Goal: Task Accomplishment & Management: Manage account settings

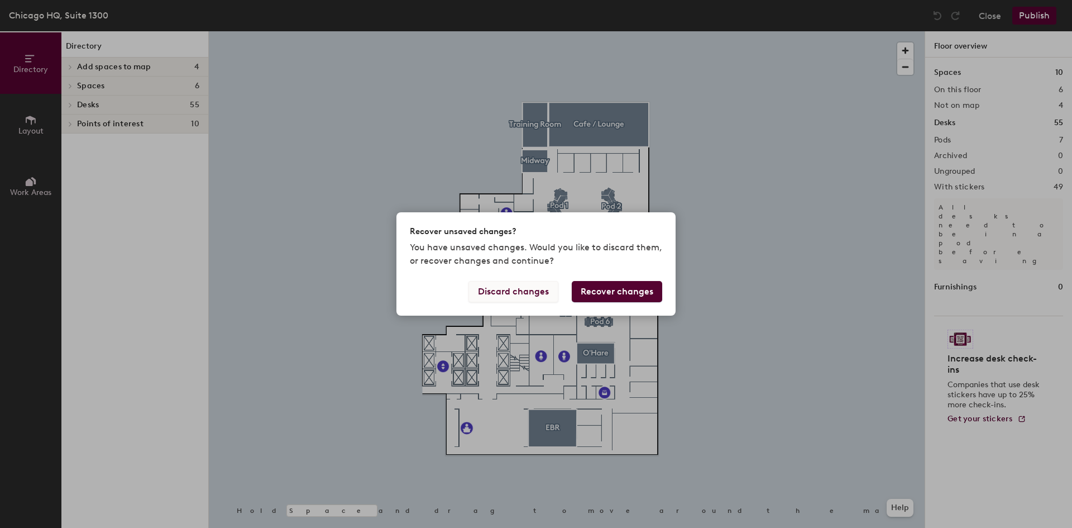
click at [539, 293] on button "Discard changes" at bounding box center [513, 291] width 90 height 21
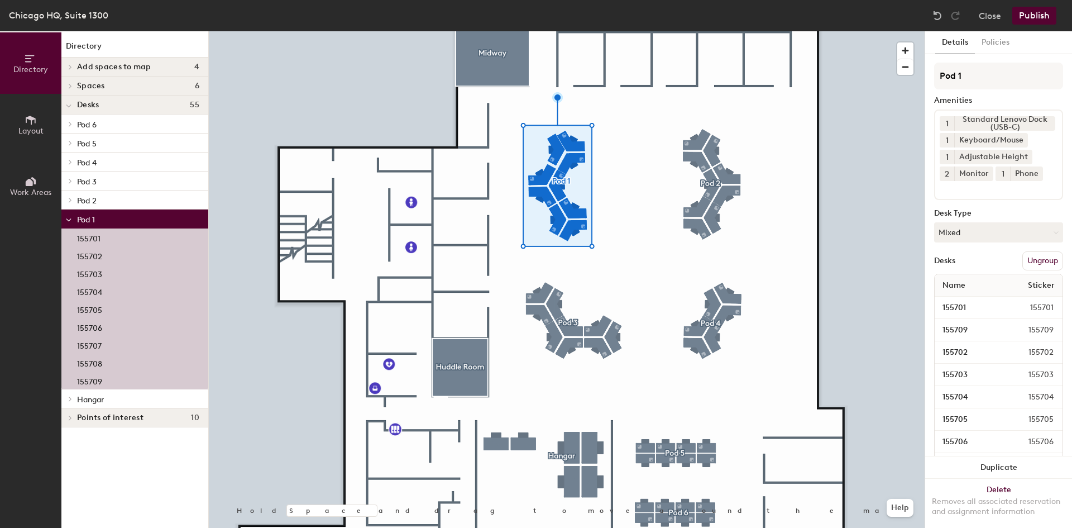
click at [116, 241] on div "155701" at bounding box center [134, 237] width 147 height 18
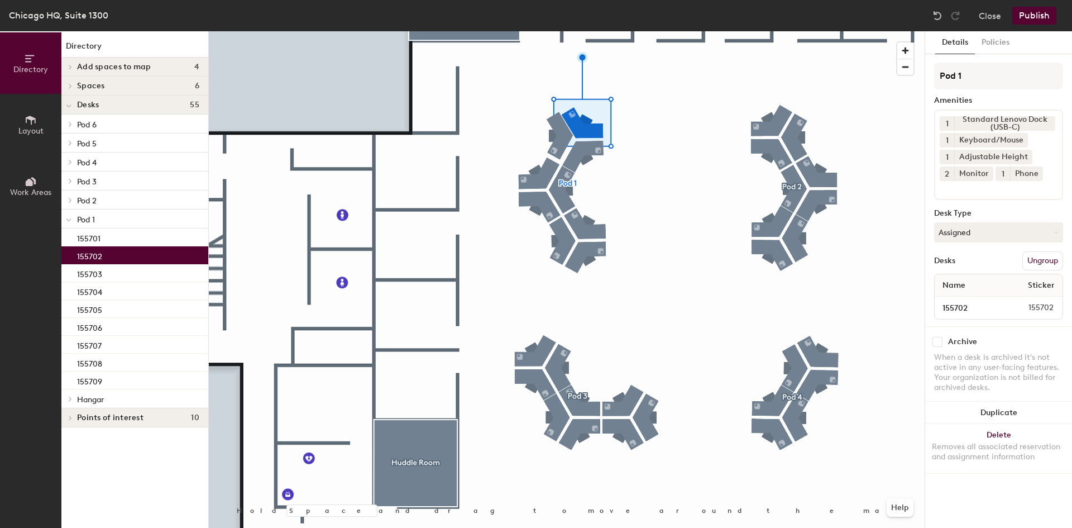
click at [104, 256] on div "155702" at bounding box center [134, 255] width 147 height 18
click at [104, 273] on div "155703" at bounding box center [134, 273] width 147 height 18
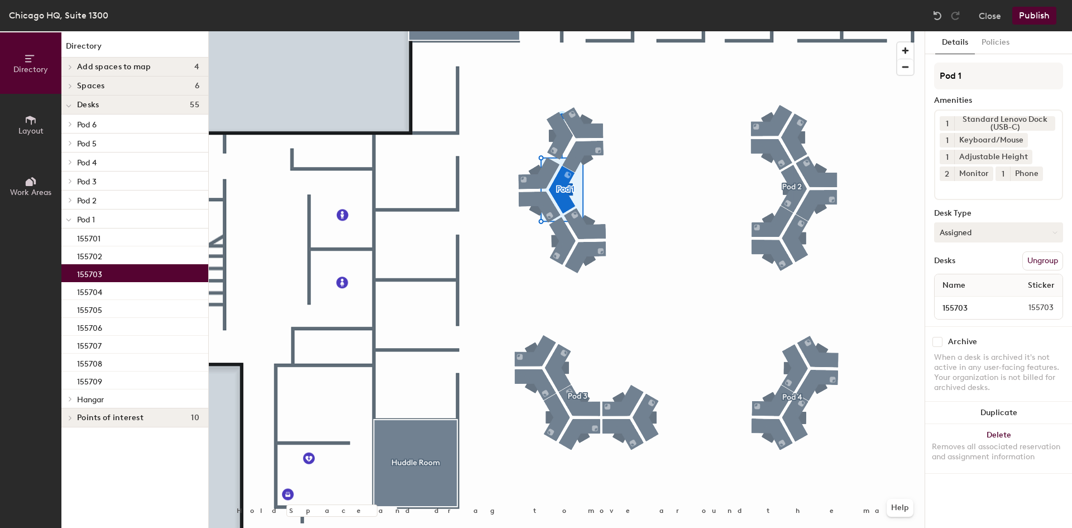
click at [958, 230] on button "Assigned" at bounding box center [998, 232] width 129 height 20
click at [964, 298] on div "Hoteled" at bounding box center [991, 300] width 112 height 17
click at [1032, 18] on button "Publish" at bounding box center [1034, 16] width 44 height 18
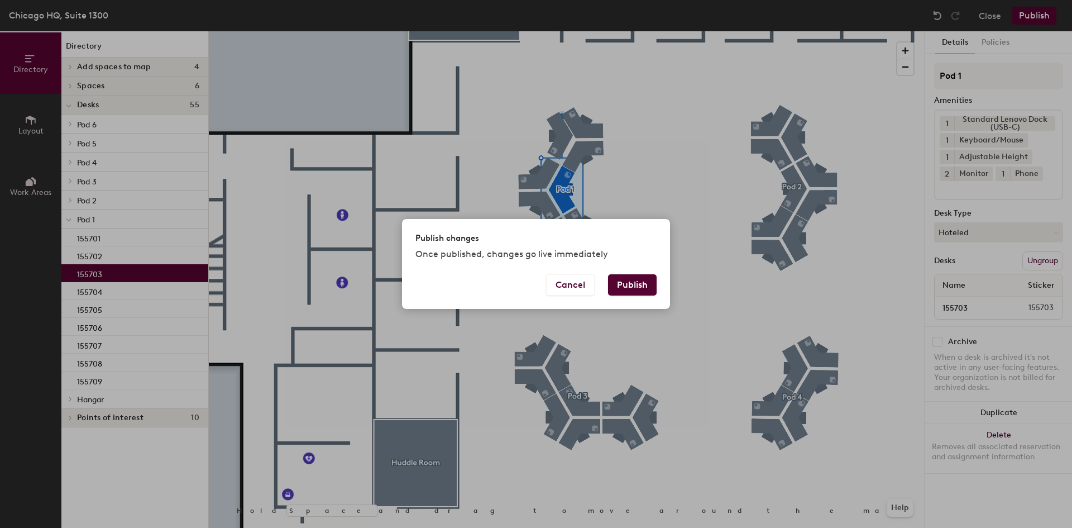
click at [631, 286] on button "Publish" at bounding box center [632, 284] width 49 height 21
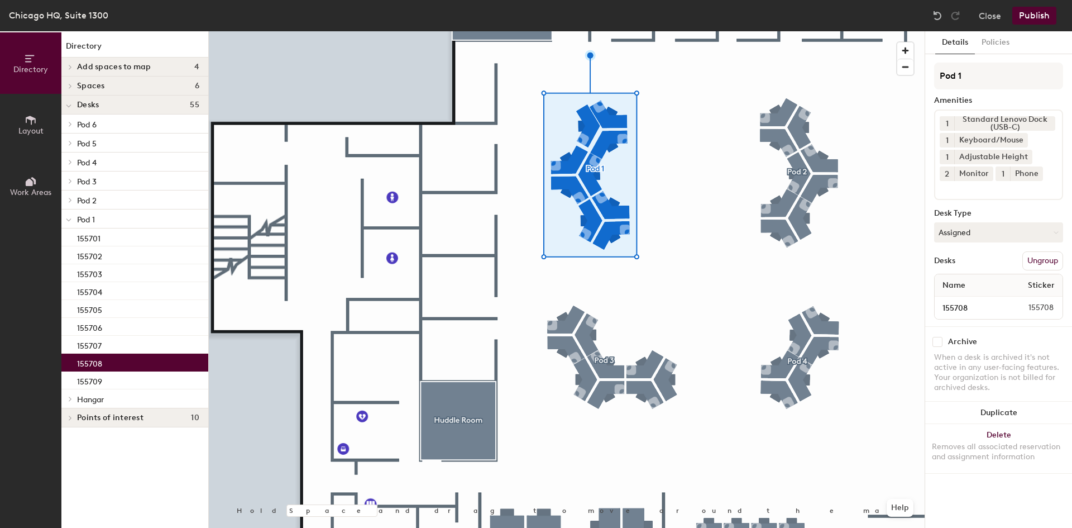
click at [106, 362] on div "155708" at bounding box center [134, 362] width 147 height 18
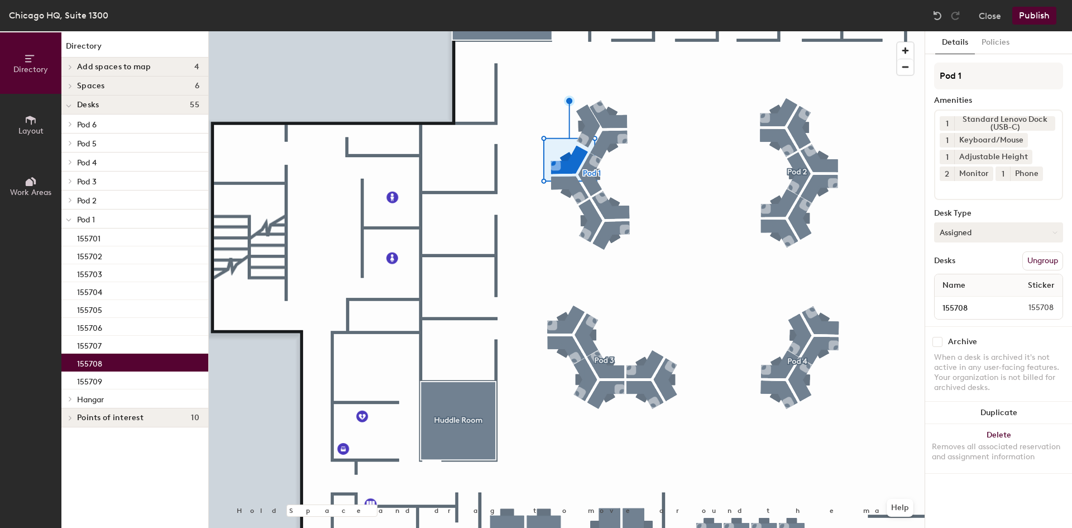
click at [998, 226] on button "Assigned" at bounding box center [998, 232] width 129 height 20
click at [952, 299] on div "Hoteled" at bounding box center [991, 300] width 112 height 17
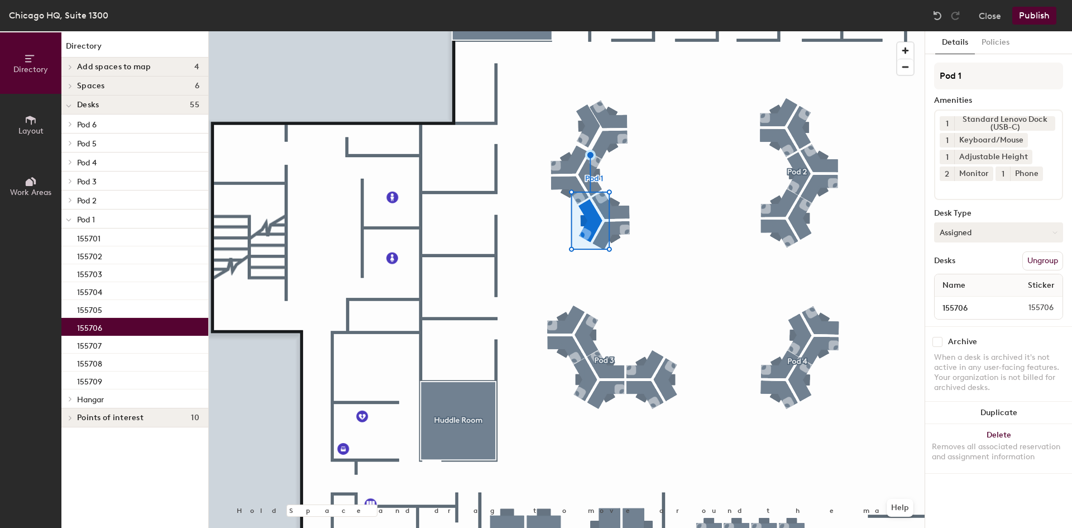
click at [981, 229] on button "Assigned" at bounding box center [998, 232] width 129 height 20
click at [954, 296] on div "Hoteled" at bounding box center [991, 300] width 112 height 17
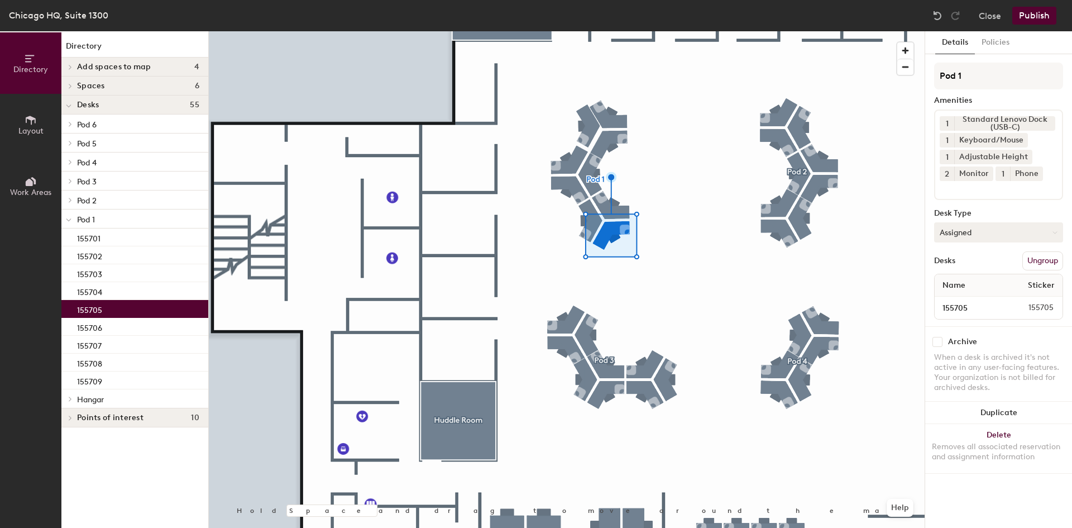
click at [975, 230] on button "Assigned" at bounding box center [998, 232] width 129 height 20
click at [958, 302] on div "Hoteled" at bounding box center [991, 300] width 112 height 17
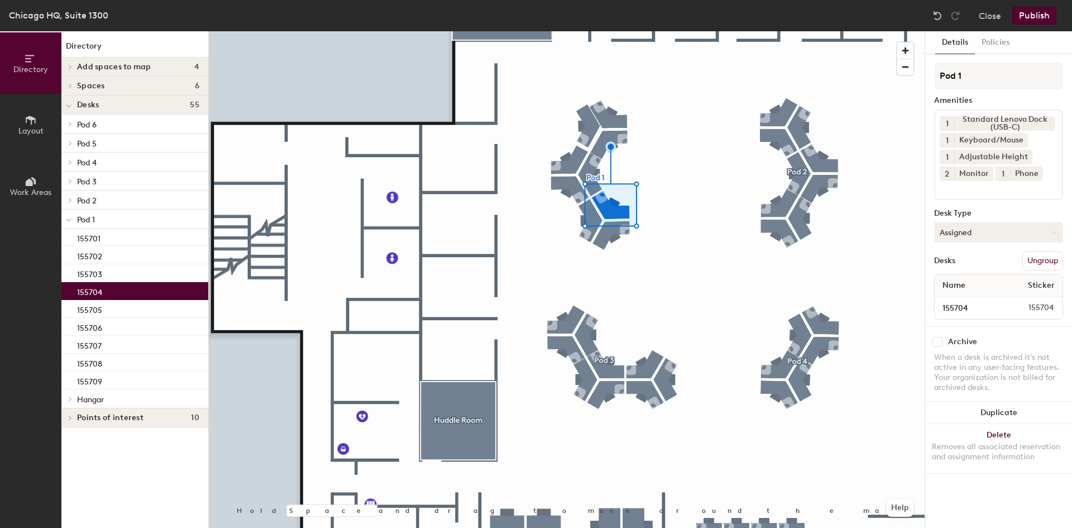
click at [991, 232] on button "Assigned" at bounding box center [998, 232] width 129 height 20
click at [973, 296] on div "Hoteled" at bounding box center [991, 300] width 112 height 17
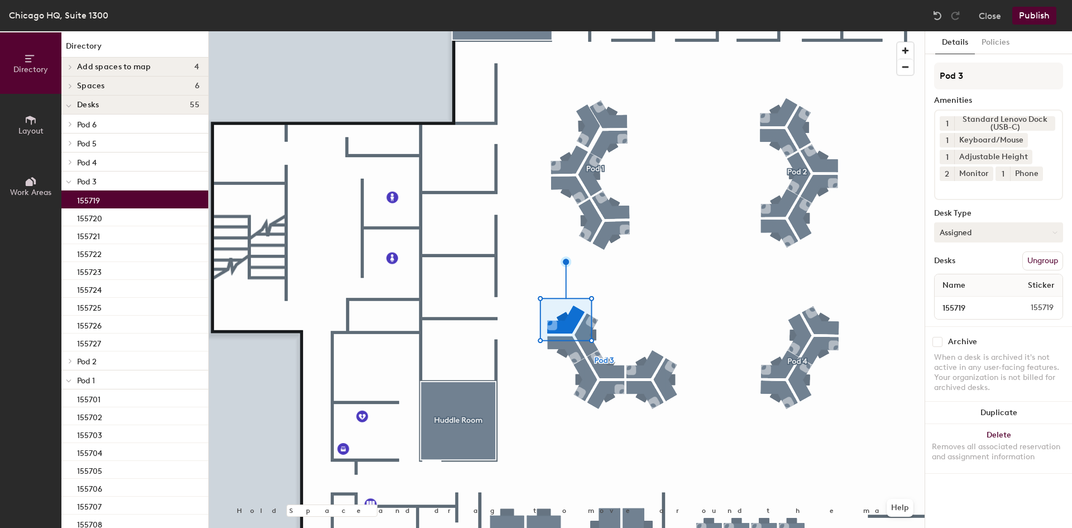
click at [985, 234] on button "Assigned" at bounding box center [998, 232] width 129 height 20
click at [969, 296] on div "Hoteled" at bounding box center [991, 300] width 112 height 17
click at [605, 31] on div at bounding box center [567, 31] width 716 height 0
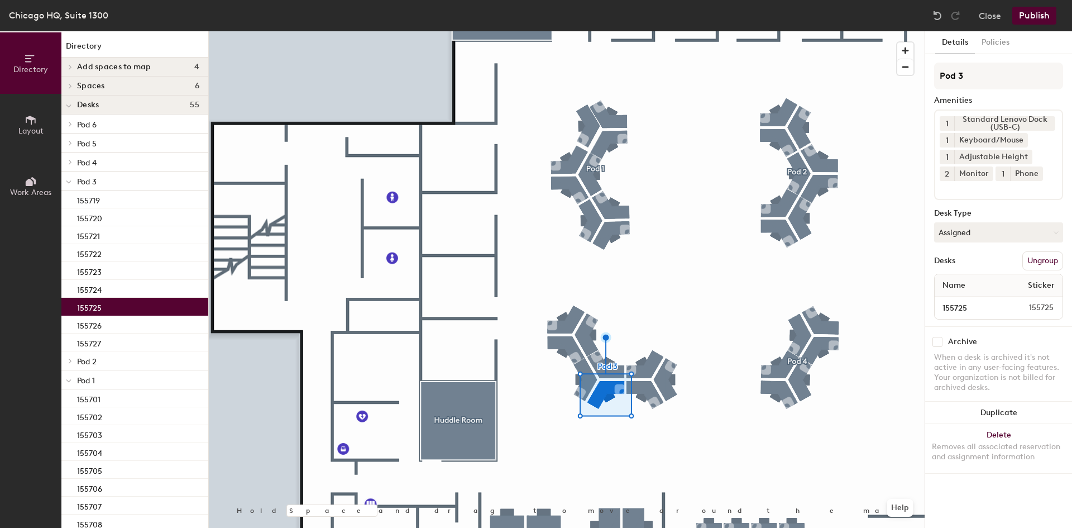
click at [994, 246] on div "Pod 3 Amenities 1 Standard Lenovo Dock (USB-C) 1 Keyboard/Mouse 1 Adjustable He…" at bounding box center [998, 195] width 129 height 264
click at [989, 234] on button "Assigned" at bounding box center [998, 232] width 129 height 20
click at [967, 301] on div "Hoteled" at bounding box center [991, 300] width 112 height 17
click at [651, 31] on div at bounding box center [567, 31] width 716 height 0
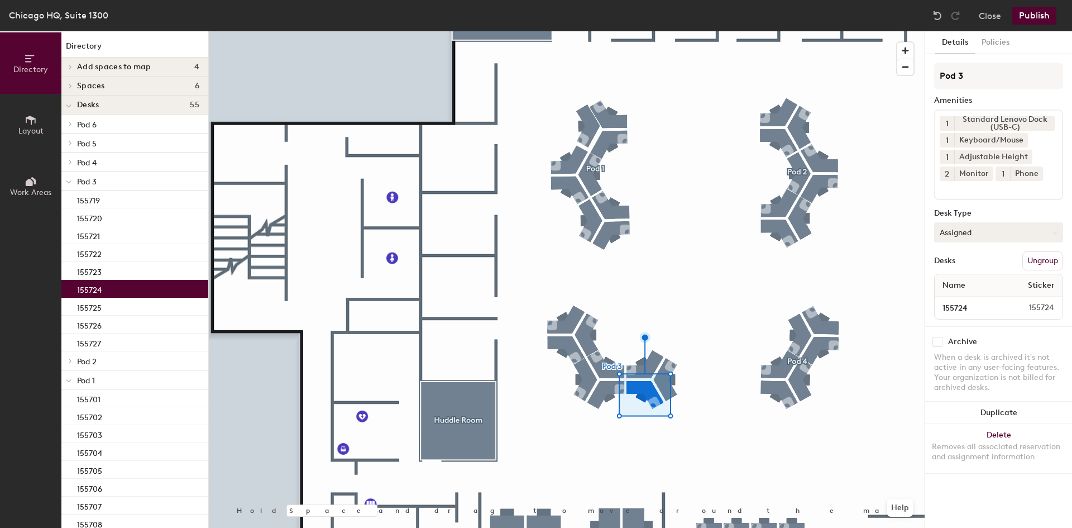
click at [974, 224] on button "Assigned" at bounding box center [998, 232] width 129 height 20
click at [957, 299] on div "Hoteled" at bounding box center [991, 300] width 112 height 17
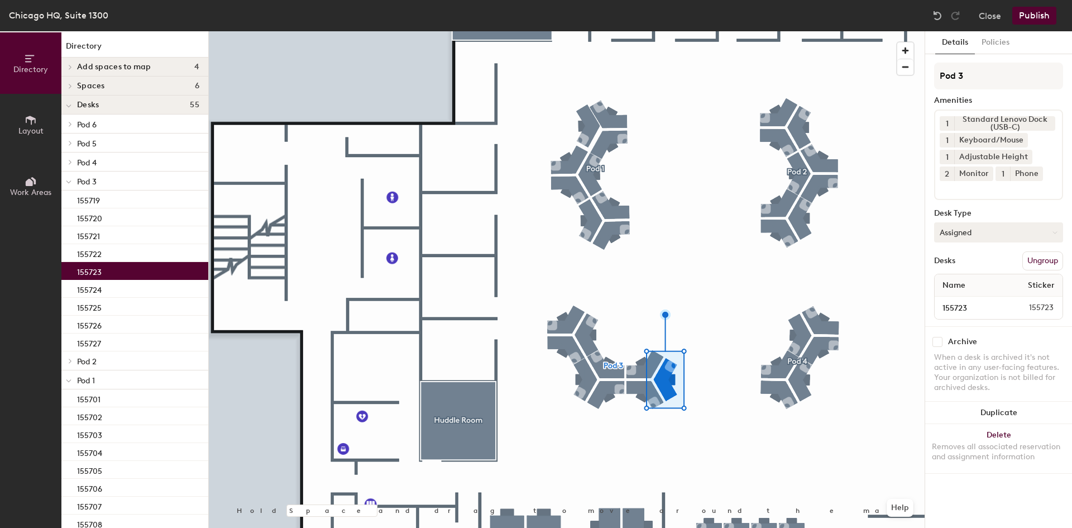
click at [965, 231] on button "Assigned" at bounding box center [998, 232] width 129 height 20
click at [966, 301] on div "Hoteled" at bounding box center [991, 300] width 112 height 17
click at [779, 31] on div at bounding box center [567, 31] width 716 height 0
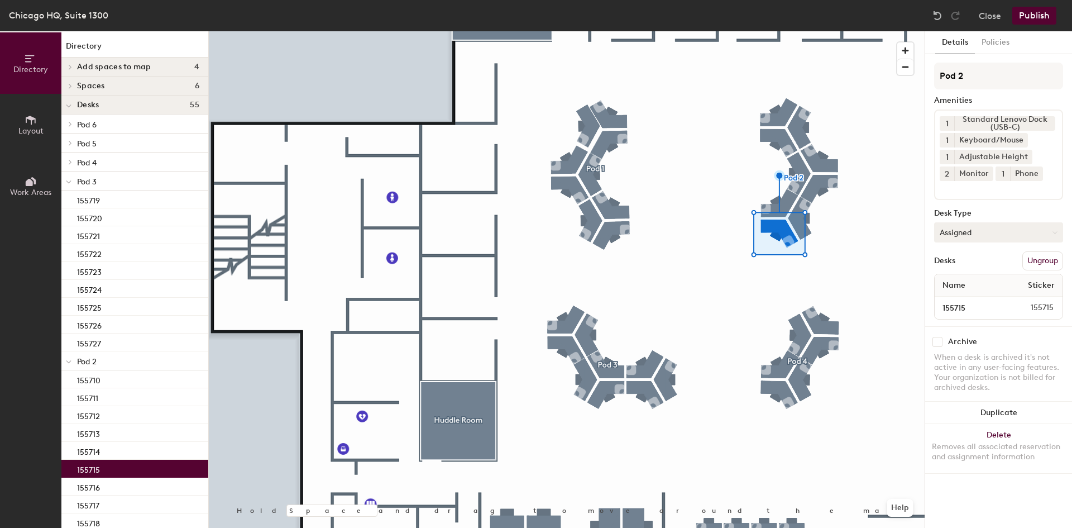
click at [990, 234] on button "Assigned" at bounding box center [998, 232] width 129 height 20
click at [957, 300] on div "Hoteled" at bounding box center [991, 300] width 112 height 17
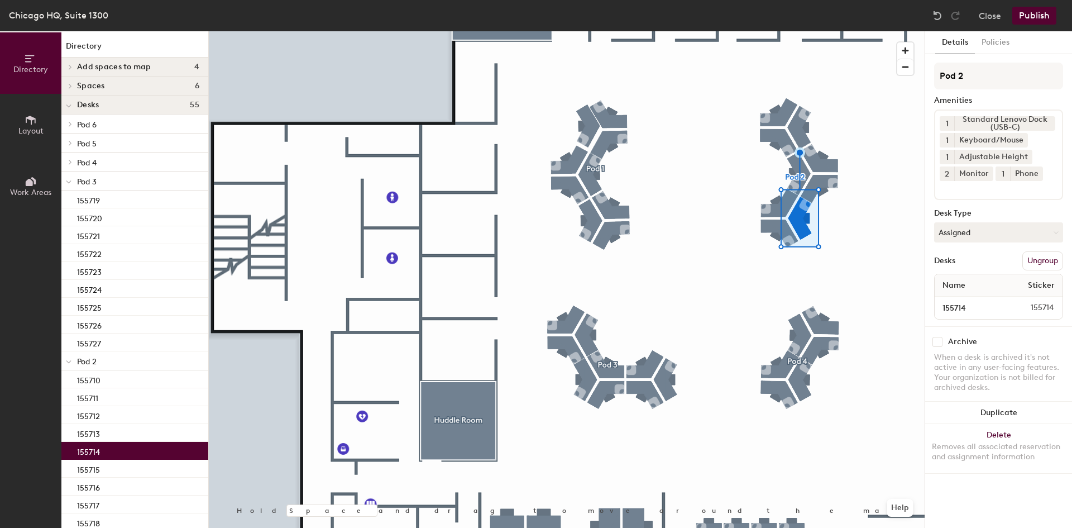
click at [976, 219] on div "Pod 2 Amenities 1 Standard Lenovo Dock (USB-C) 1 Keyboard/Mouse 1 Adjustable He…" at bounding box center [998, 195] width 129 height 264
click at [976, 228] on button "Assigned" at bounding box center [998, 232] width 129 height 20
click at [950, 298] on div "Hoteled" at bounding box center [991, 300] width 112 height 17
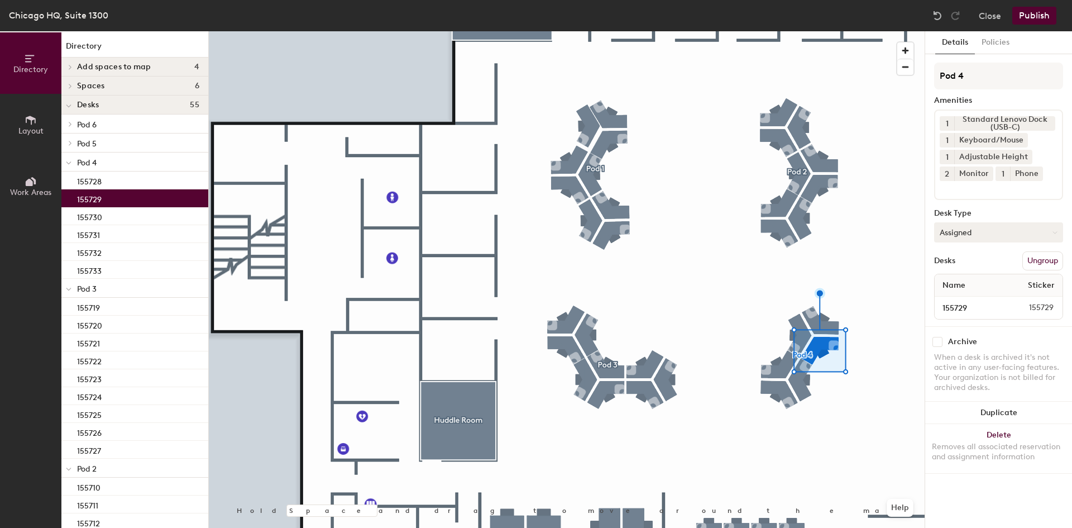
click at [973, 232] on button "Assigned" at bounding box center [998, 232] width 129 height 20
click at [971, 298] on div "Hoteled" at bounding box center [991, 300] width 112 height 17
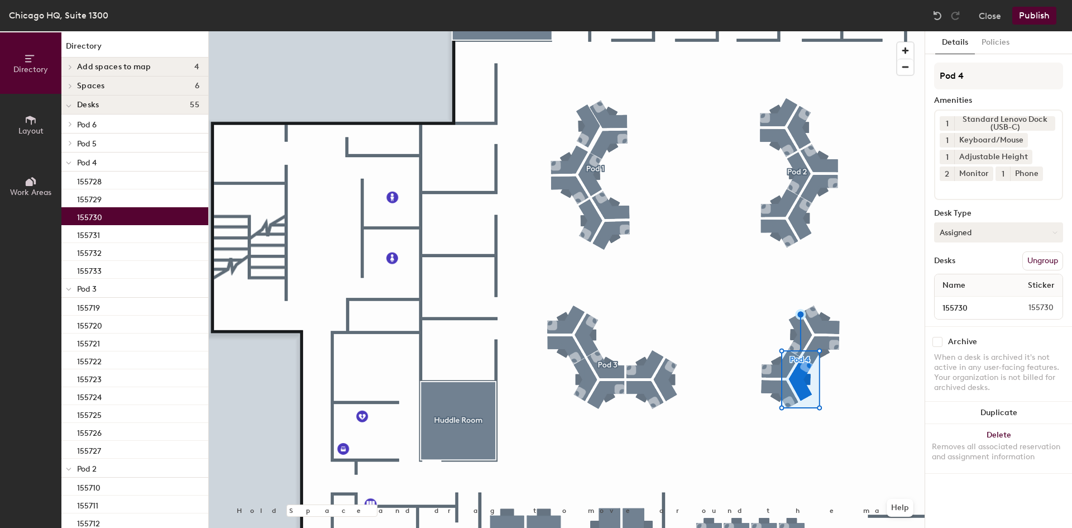
click at [967, 238] on button "Assigned" at bounding box center [998, 232] width 129 height 20
click at [959, 300] on div "Hoteled" at bounding box center [991, 300] width 112 height 17
click at [1028, 15] on button "Publish" at bounding box center [1034, 16] width 44 height 18
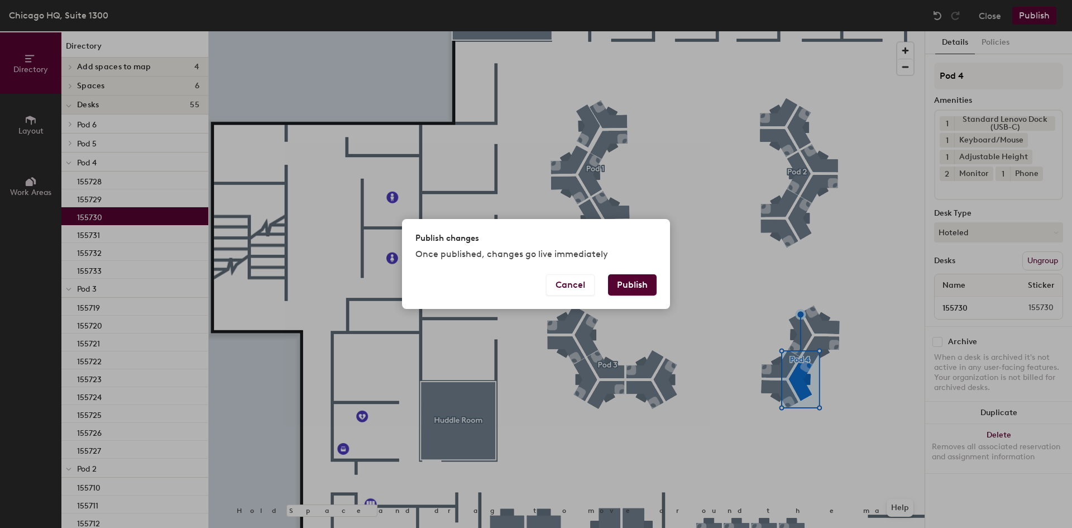
click at [649, 283] on button "Publish" at bounding box center [632, 284] width 49 height 21
